Goal: Information Seeking & Learning: Check status

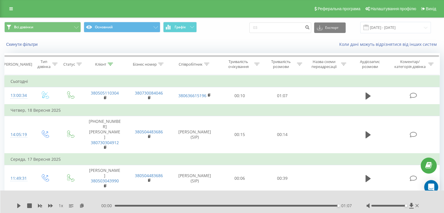
type input "0"
type input "+380661840745"
click at [309, 29] on button "submit" at bounding box center [307, 27] width 8 height 11
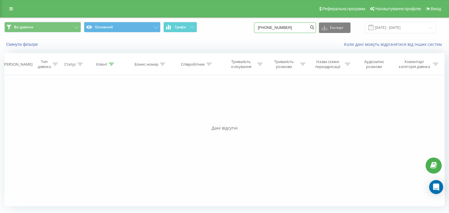
click at [271, 26] on input "+380661840745" at bounding box center [285, 27] width 62 height 11
type input "0661840745"
click at [314, 27] on icon "submit" at bounding box center [311, 27] width 5 height 4
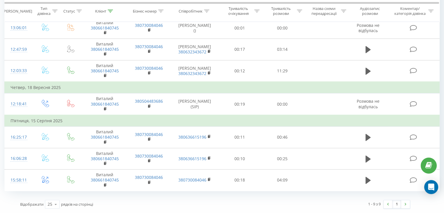
scroll to position [128, 0]
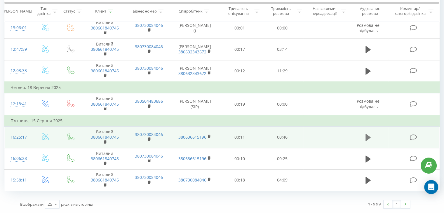
click at [368, 137] on icon at bounding box center [368, 137] width 5 height 7
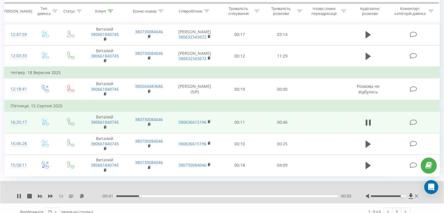
drag, startPoint x: 387, startPoint y: 211, endPoint x: 403, endPoint y: 210, distance: 15.8
click at [403, 197] on div at bounding box center [388, 196] width 35 height 2
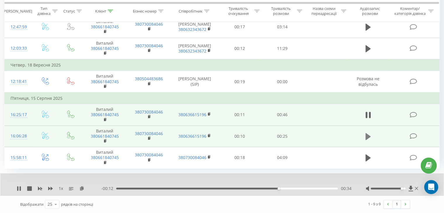
click at [370, 137] on icon at bounding box center [368, 136] width 5 height 7
